Goal: Information Seeking & Learning: Learn about a topic

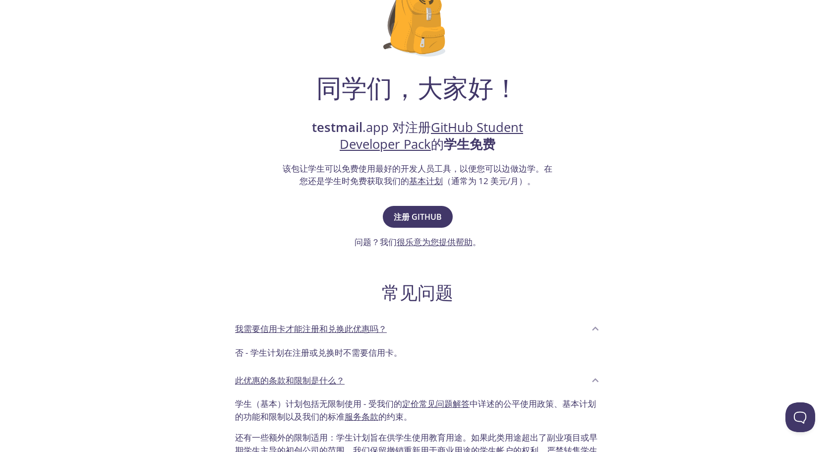
scroll to position [99, 0]
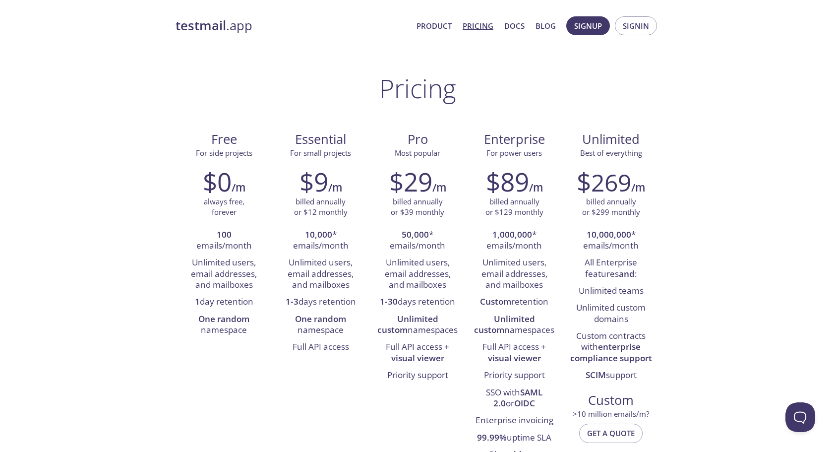
drag, startPoint x: 464, startPoint y: 306, endPoint x: 421, endPoint y: 301, distance: 43.9
click at [421, 301] on div "$29 /m billed annually or $39 monthly 50,000 * emails/month Unlimited users, em…" at bounding box center [417, 275] width 97 height 230
click at [433, 284] on icon at bounding box center [433, 283] width 8 height 8
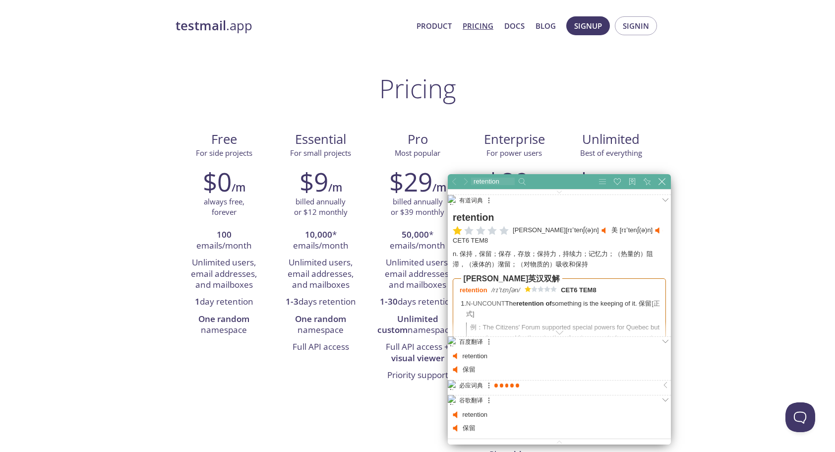
scroll to position [417, 314]
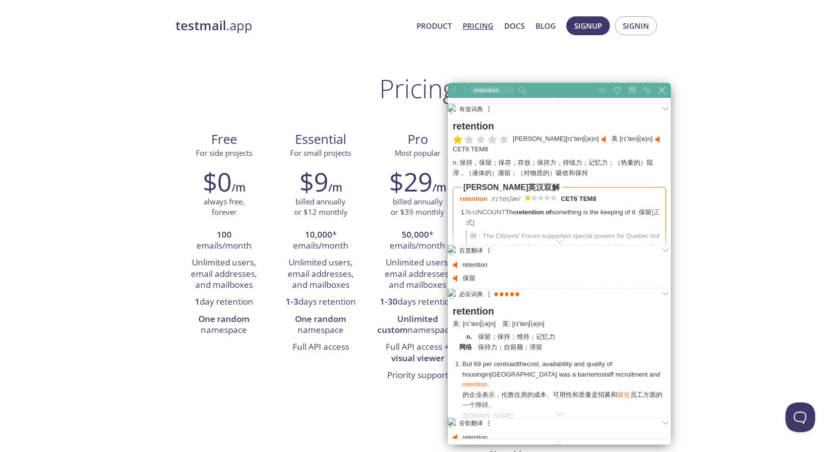
click at [315, 397] on div "Free For side projects $0 /m always free, forever 100 emails/month Unlimited us…" at bounding box center [418, 296] width 484 height 347
